Goal: Information Seeking & Learning: Learn about a topic

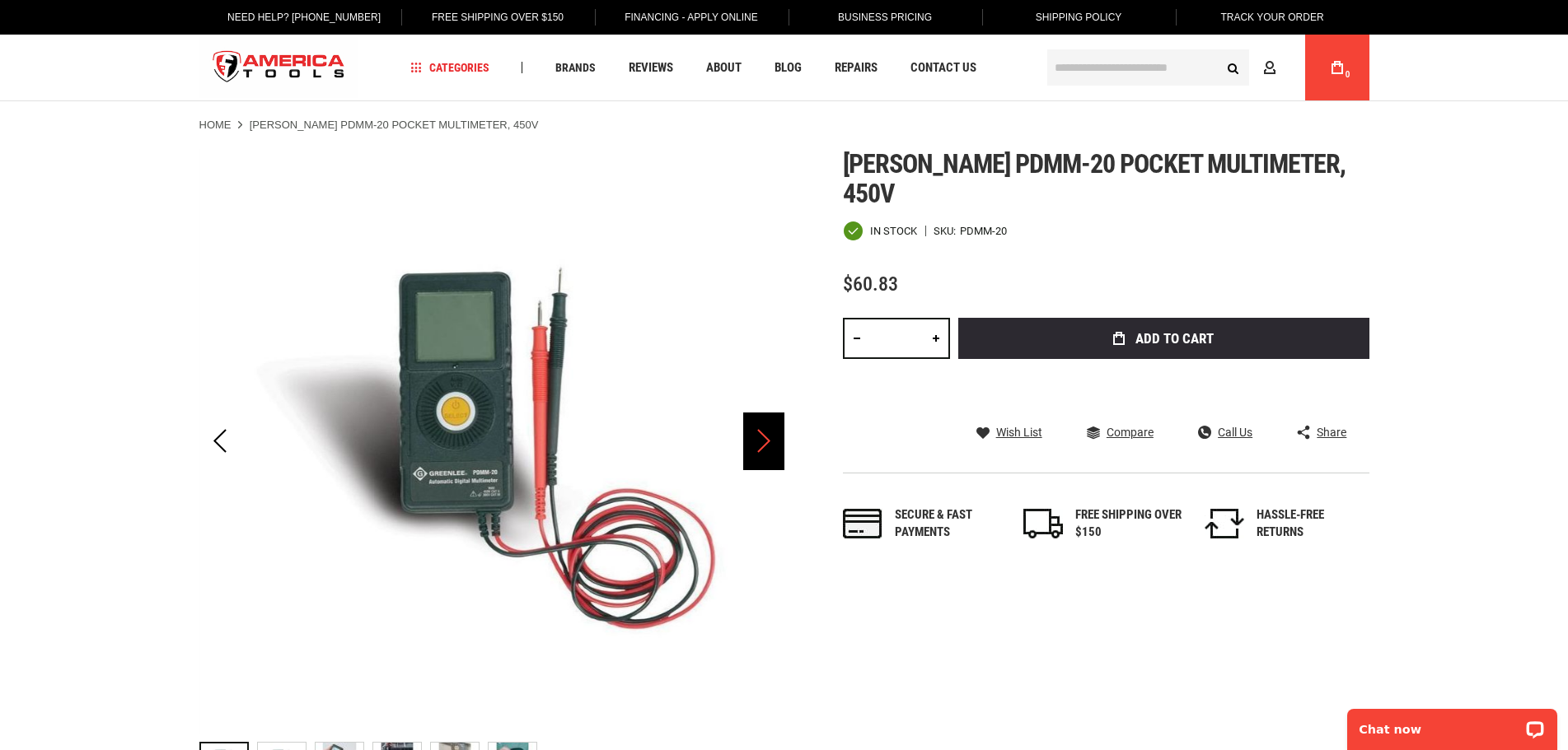
click at [766, 443] on div "Next" at bounding box center [764, 441] width 41 height 57
click at [766, 442] on div "Next" at bounding box center [764, 441] width 41 height 57
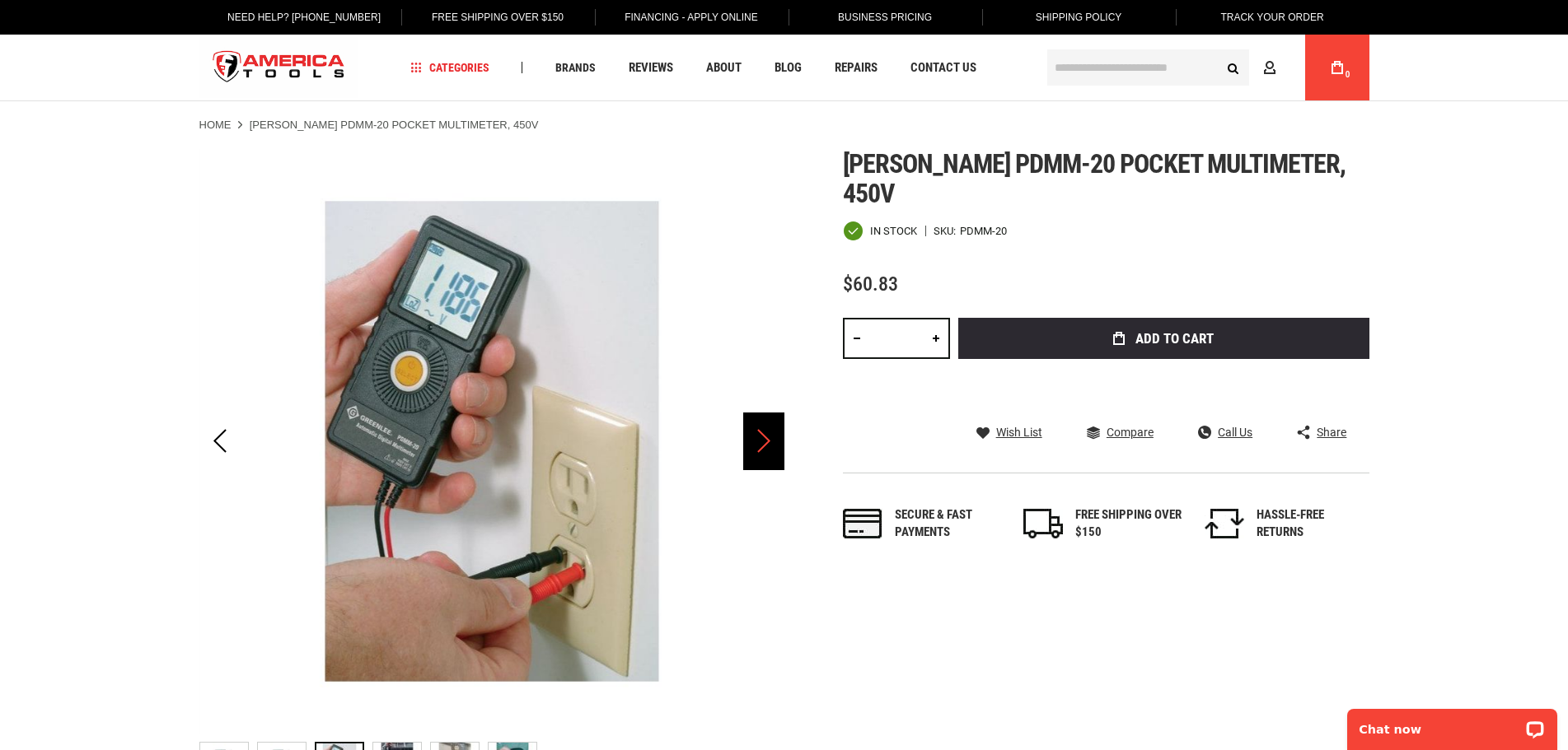
click at [764, 442] on div "Next" at bounding box center [764, 441] width 41 height 57
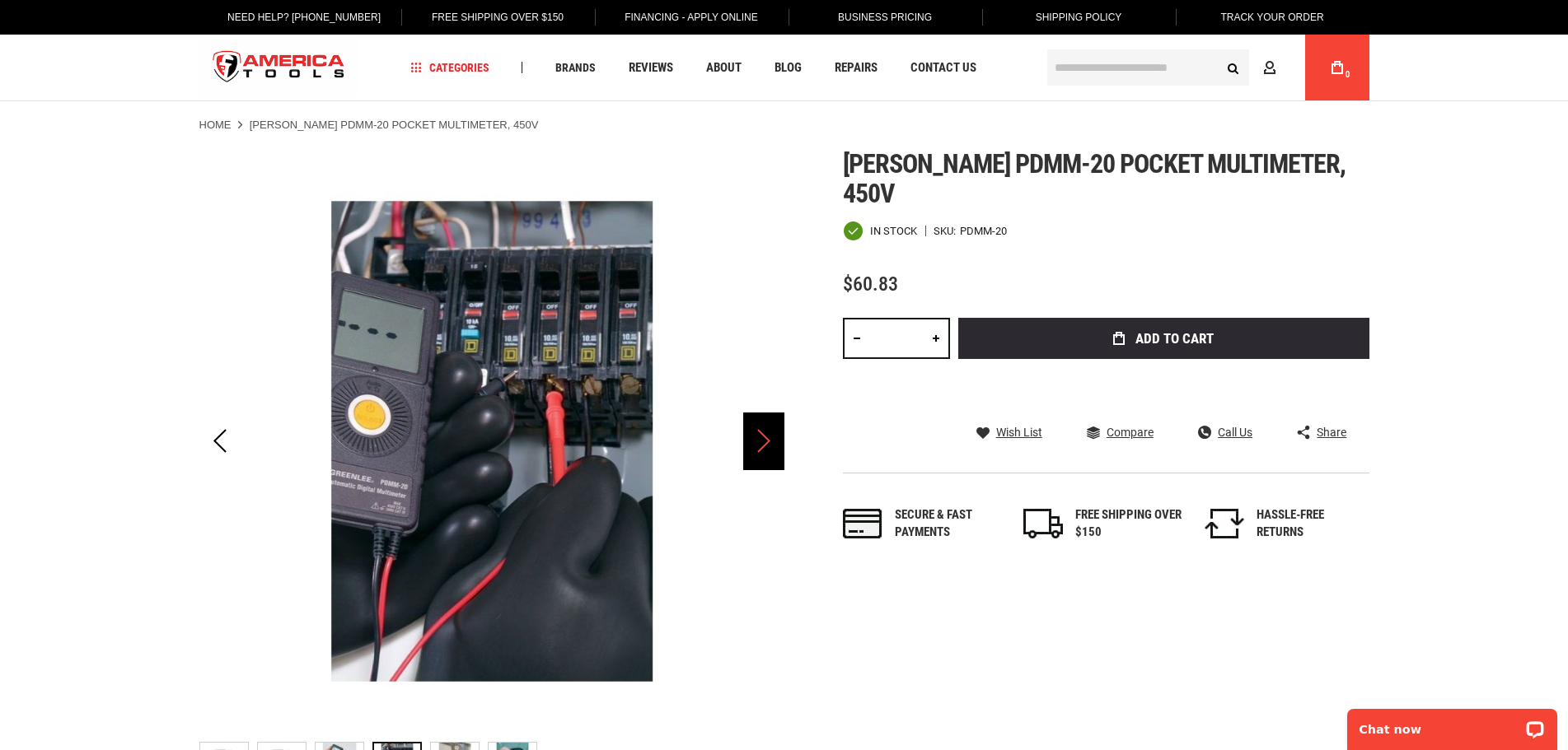
click at [764, 442] on div "Next" at bounding box center [764, 441] width 41 height 57
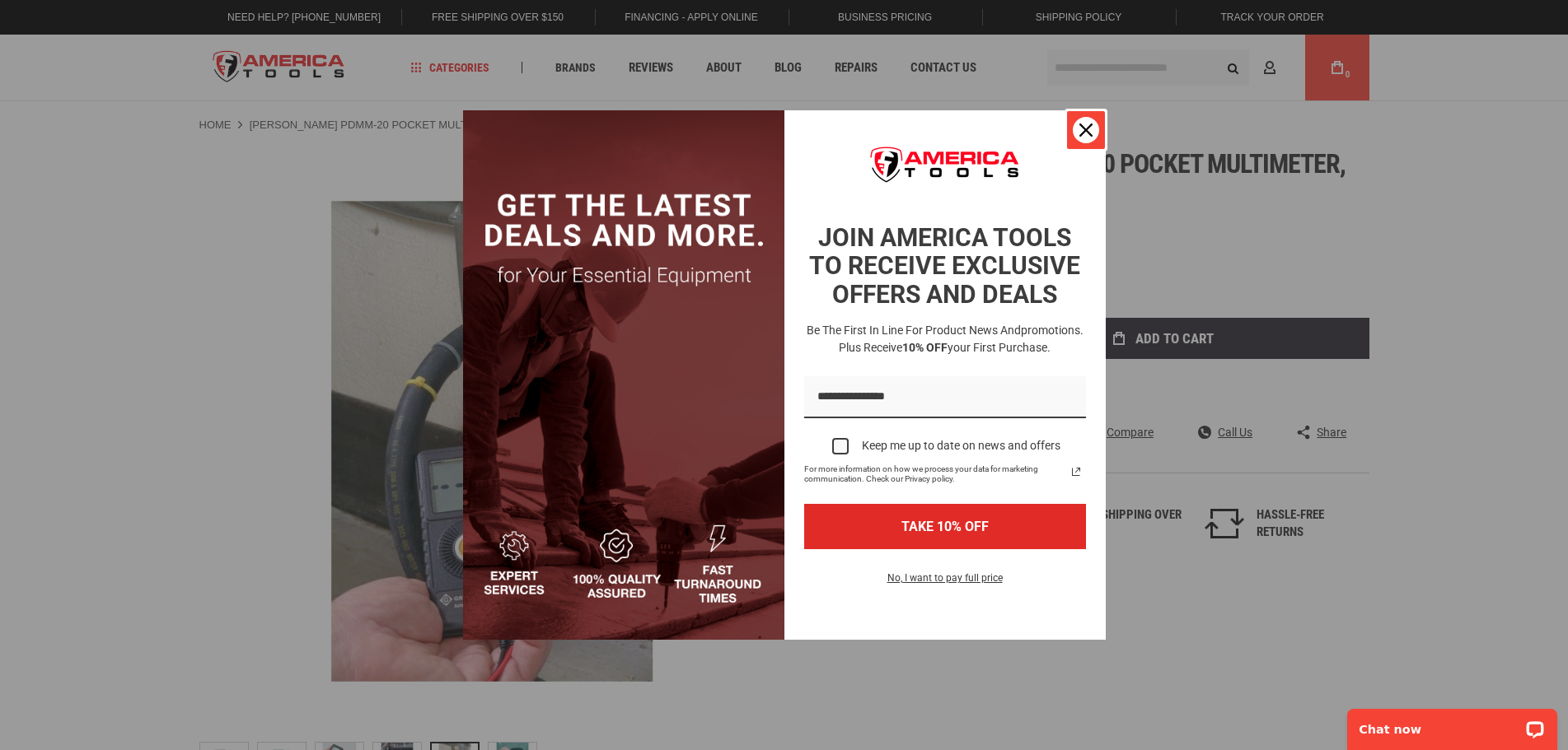
click at [1093, 135] on div "Close" at bounding box center [1085, 130] width 26 height 26
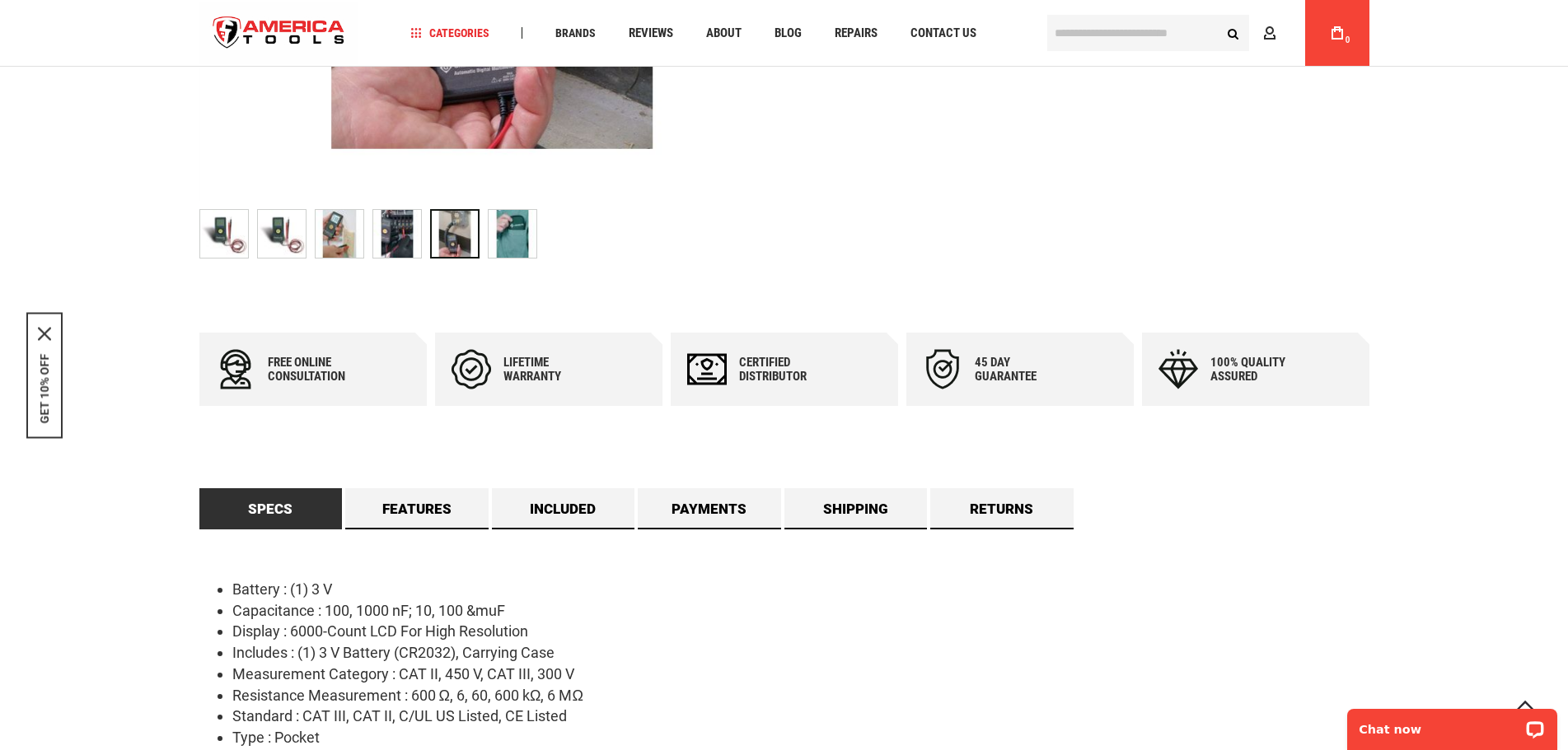
scroll to position [823, 0]
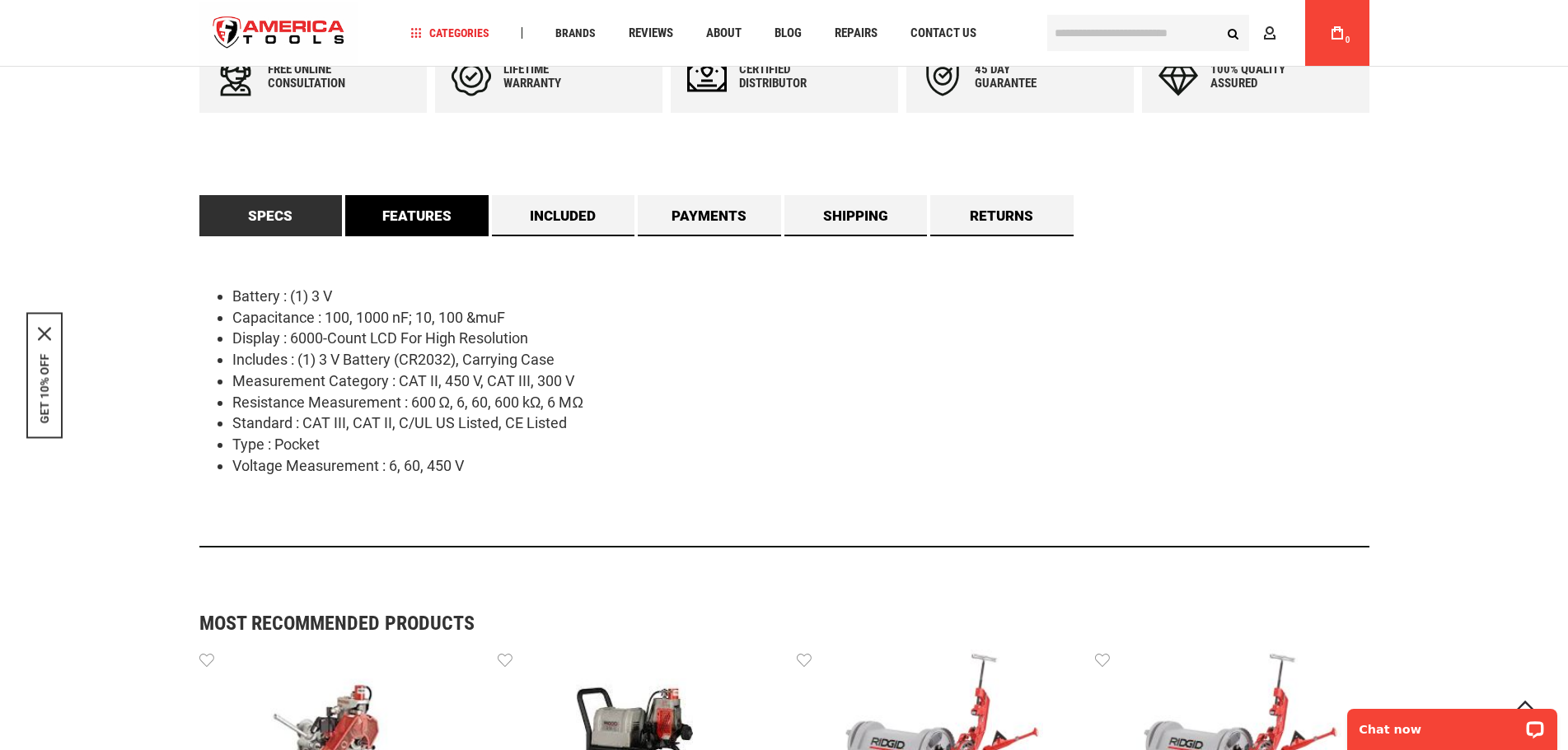
click at [426, 211] on link "Features" at bounding box center [417, 215] width 143 height 41
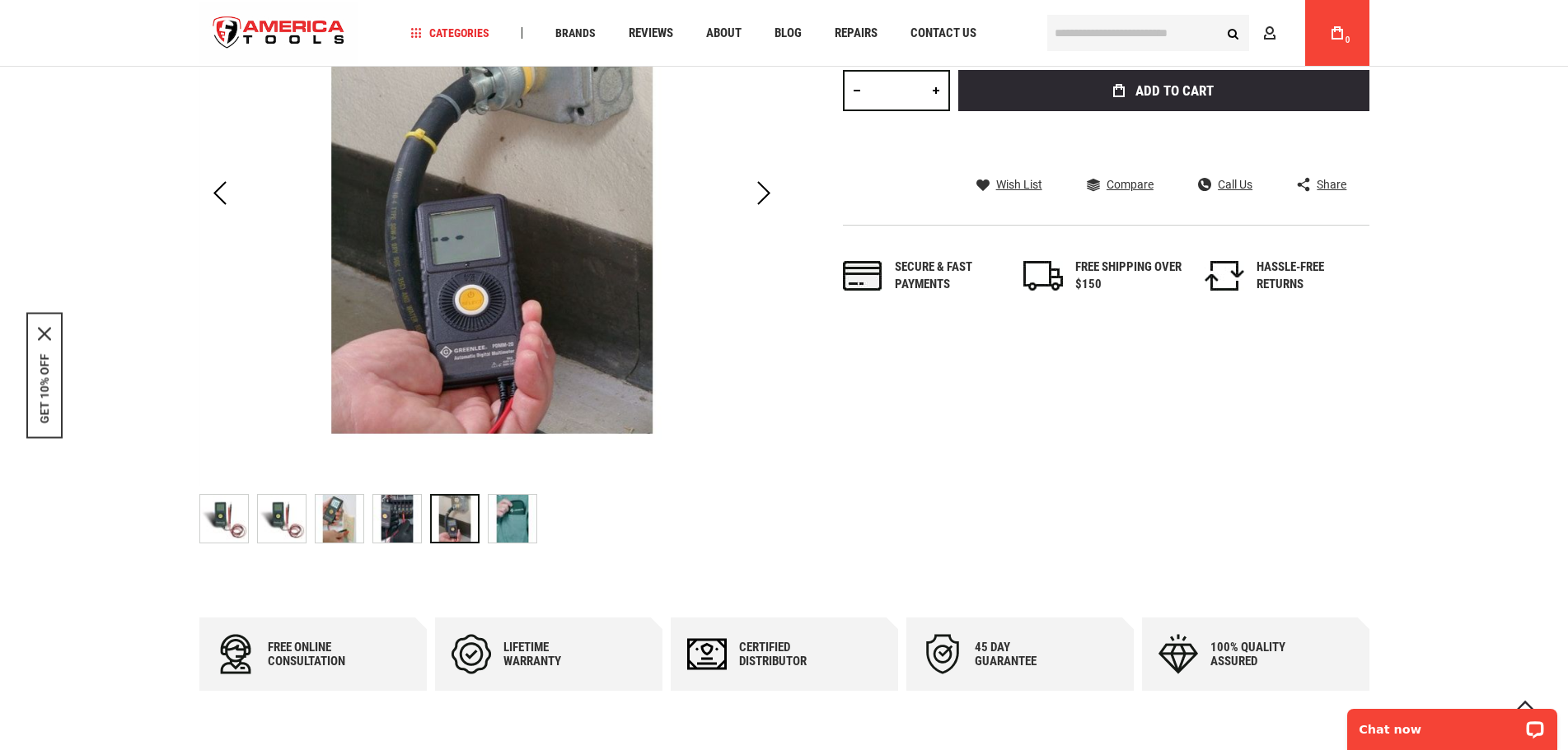
scroll to position [164, 0]
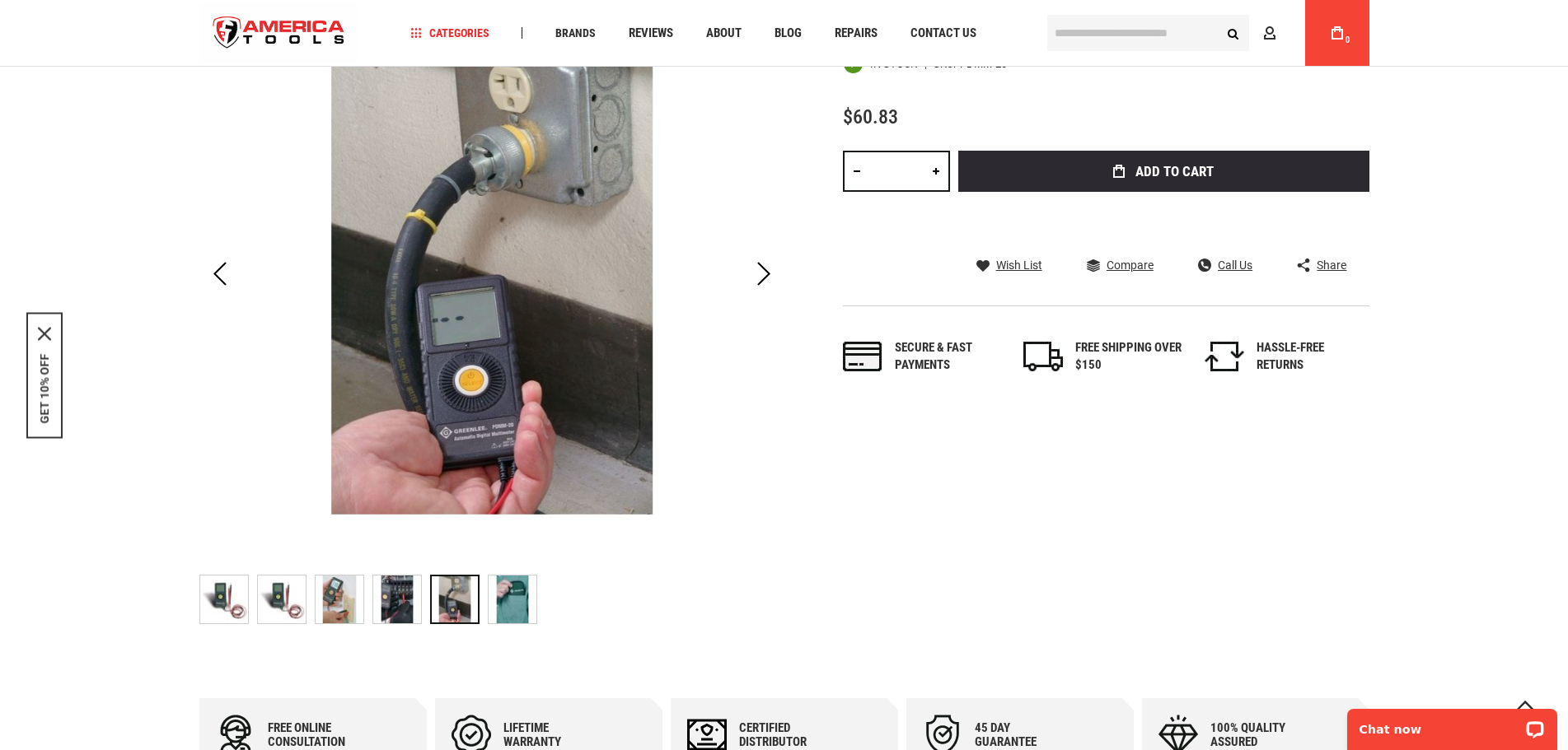
click at [517, 610] on img "GREENLEE PDMM-20 POCKET MULTIMETER, 450V" at bounding box center [512, 599] width 47 height 47
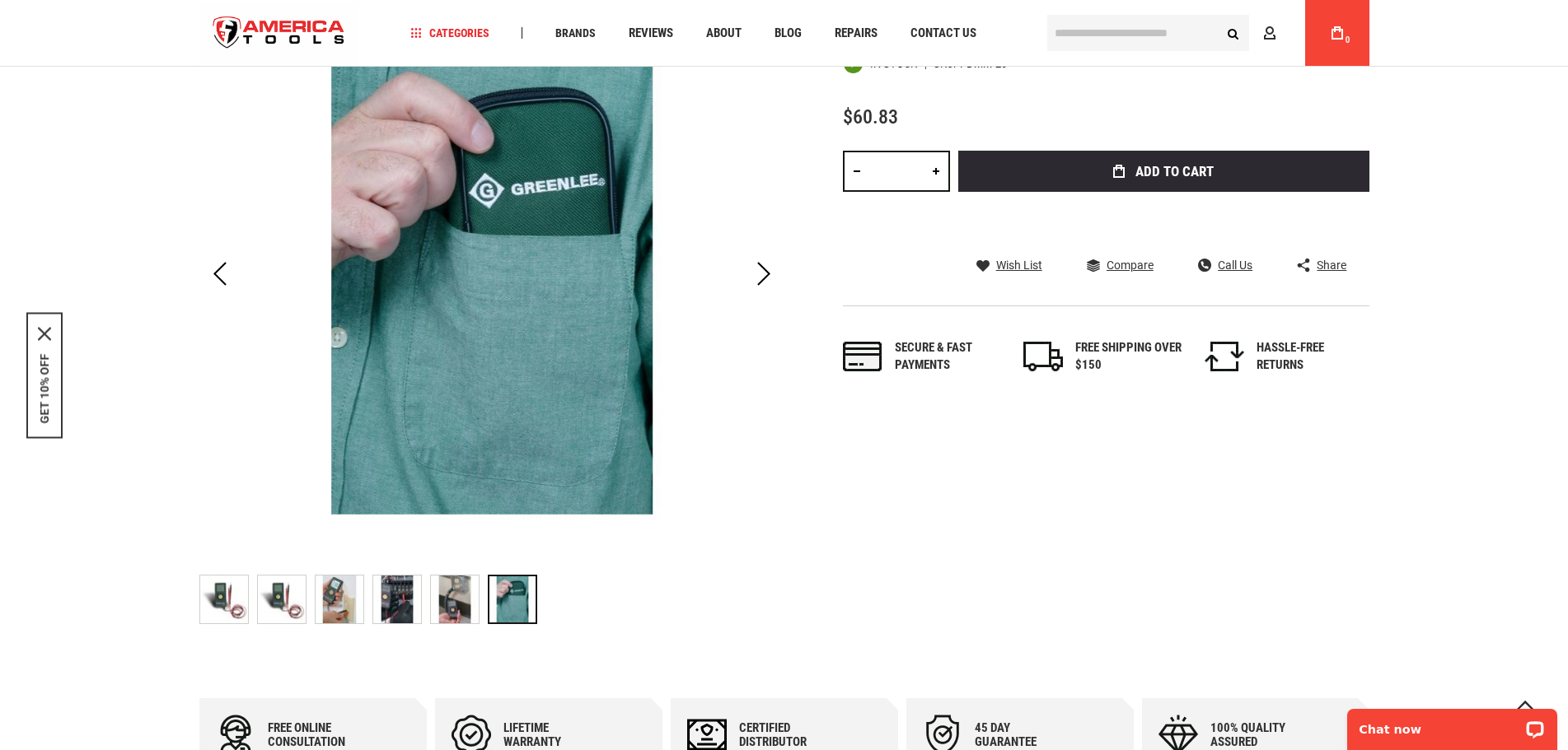
click at [453, 596] on img "GREENLEE PDMM-20 POCKET MULTIMETER, 450V" at bounding box center [454, 599] width 47 height 47
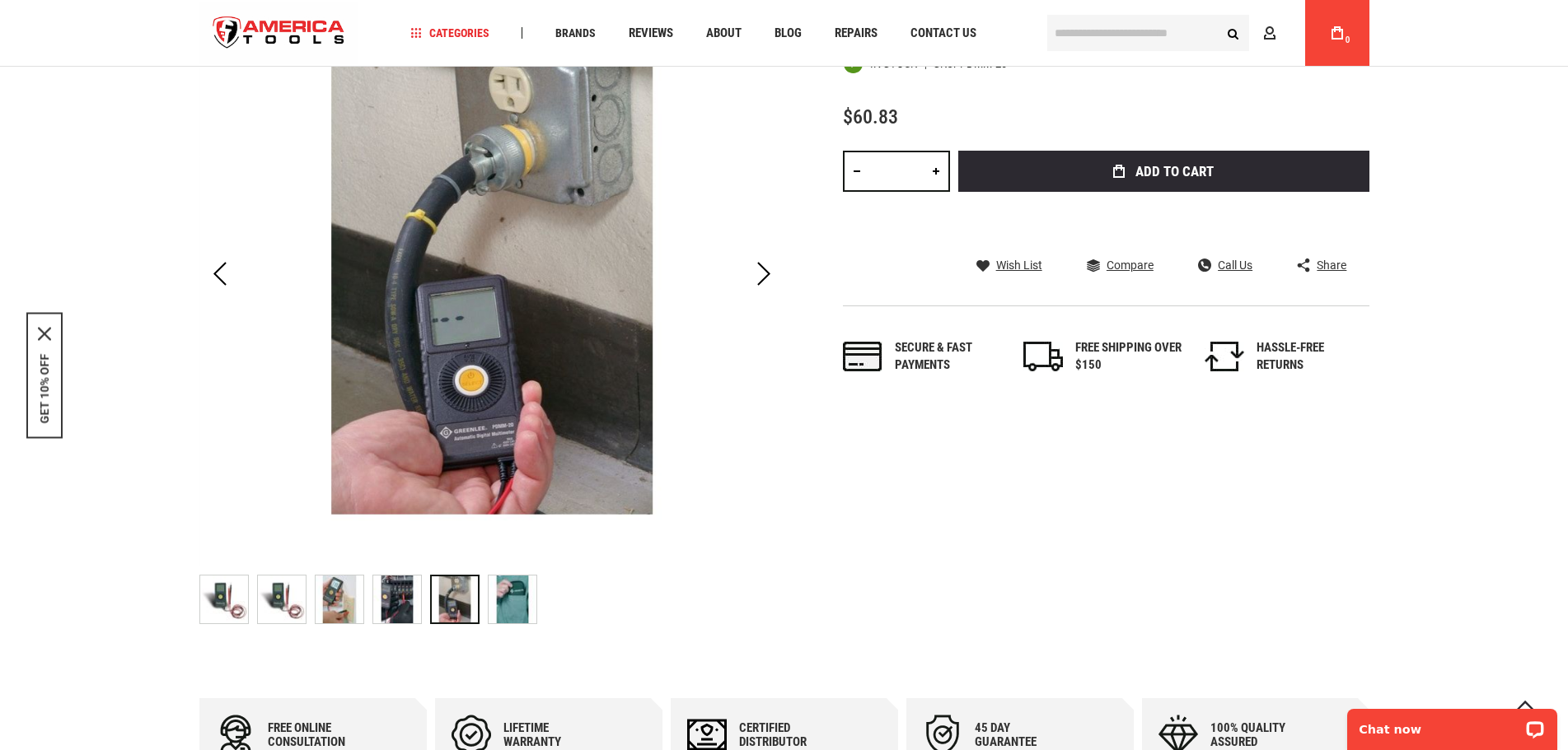
click at [400, 599] on img "GREENLEE PDMM-20 POCKET MULTIMETER, 450V" at bounding box center [396, 599] width 47 height 47
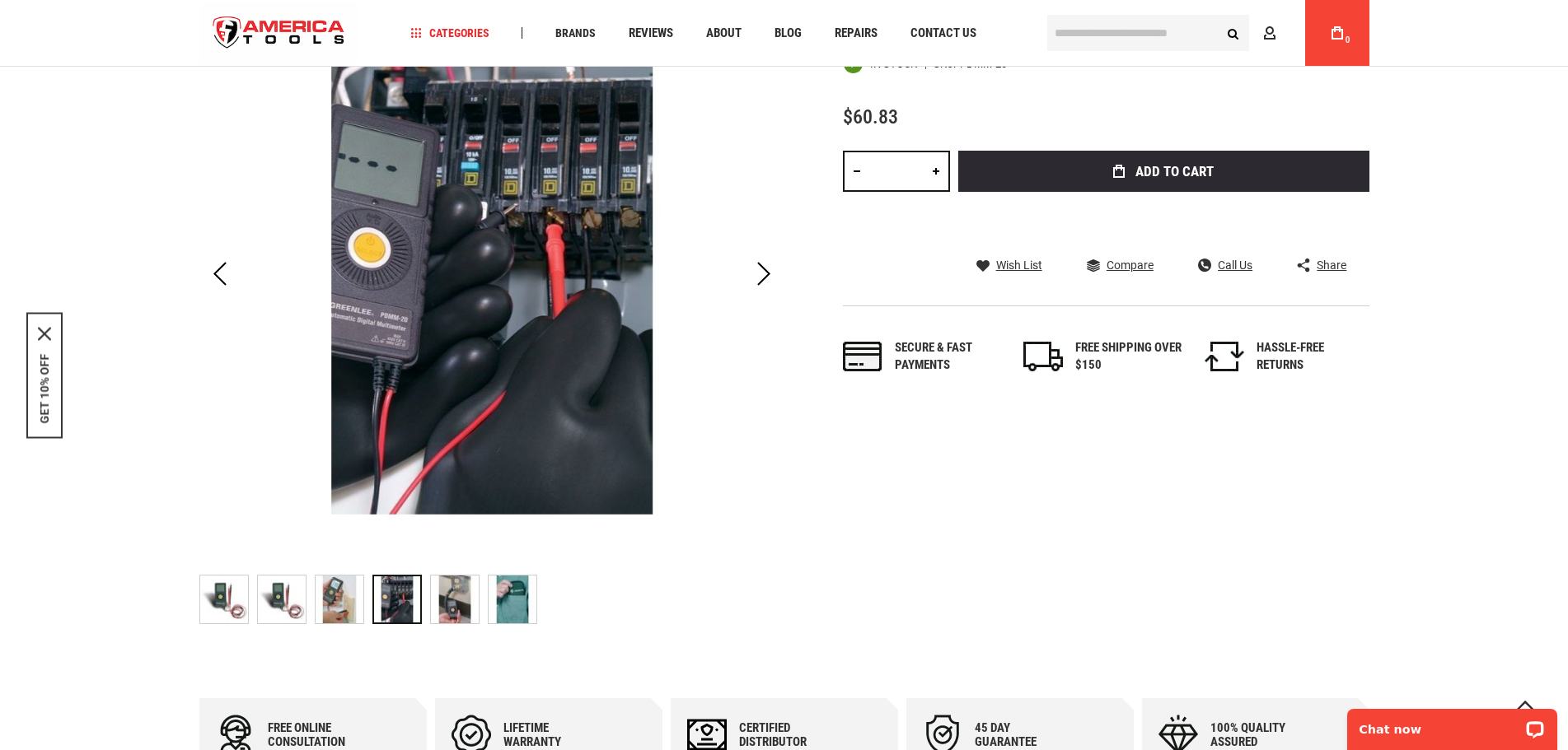
click at [339, 599] on img "GREENLEE PDMM-20 POCKET MULTIMETER, 450V" at bounding box center [339, 599] width 47 height 47
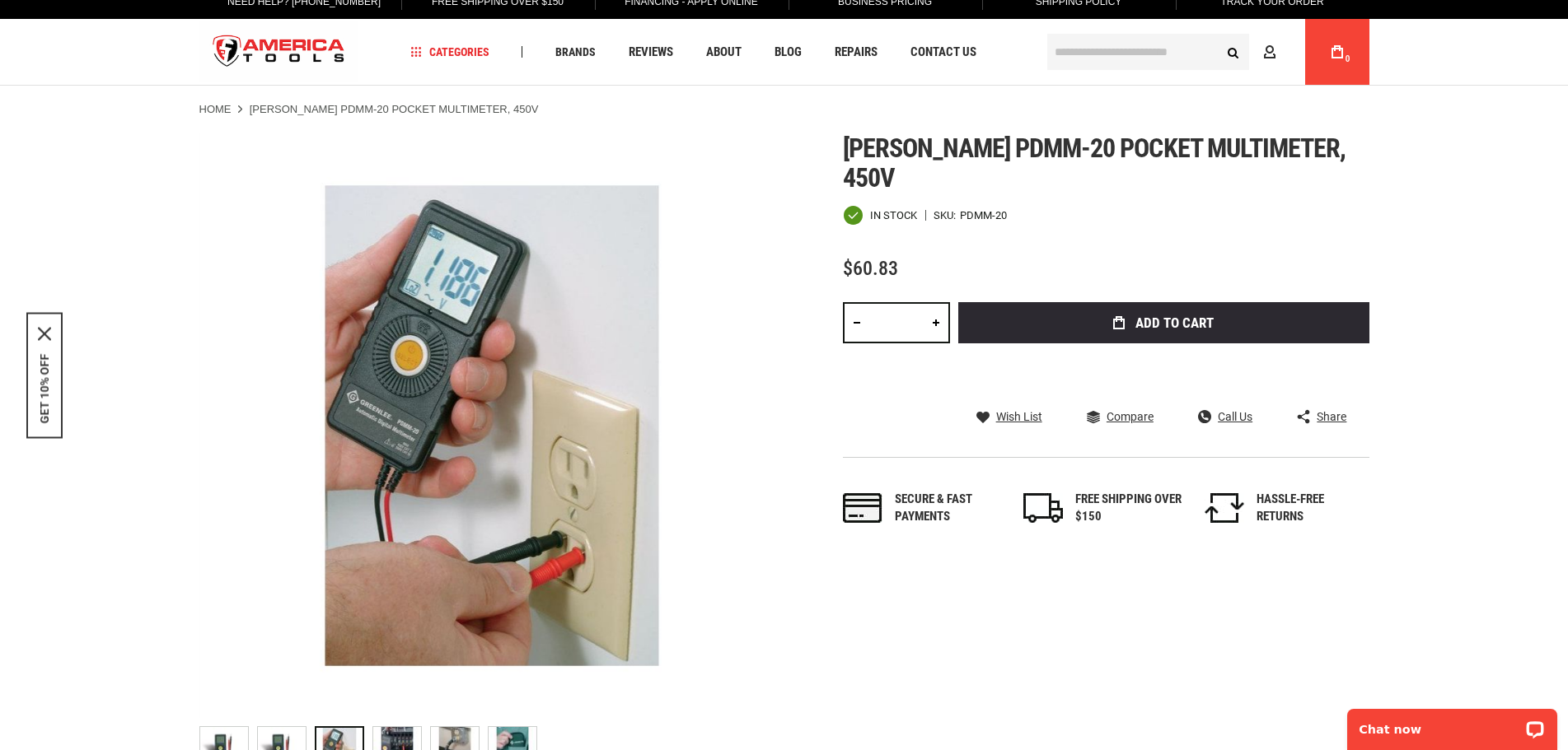
scroll to position [0, 0]
